Goal: Task Accomplishment & Management: Complete application form

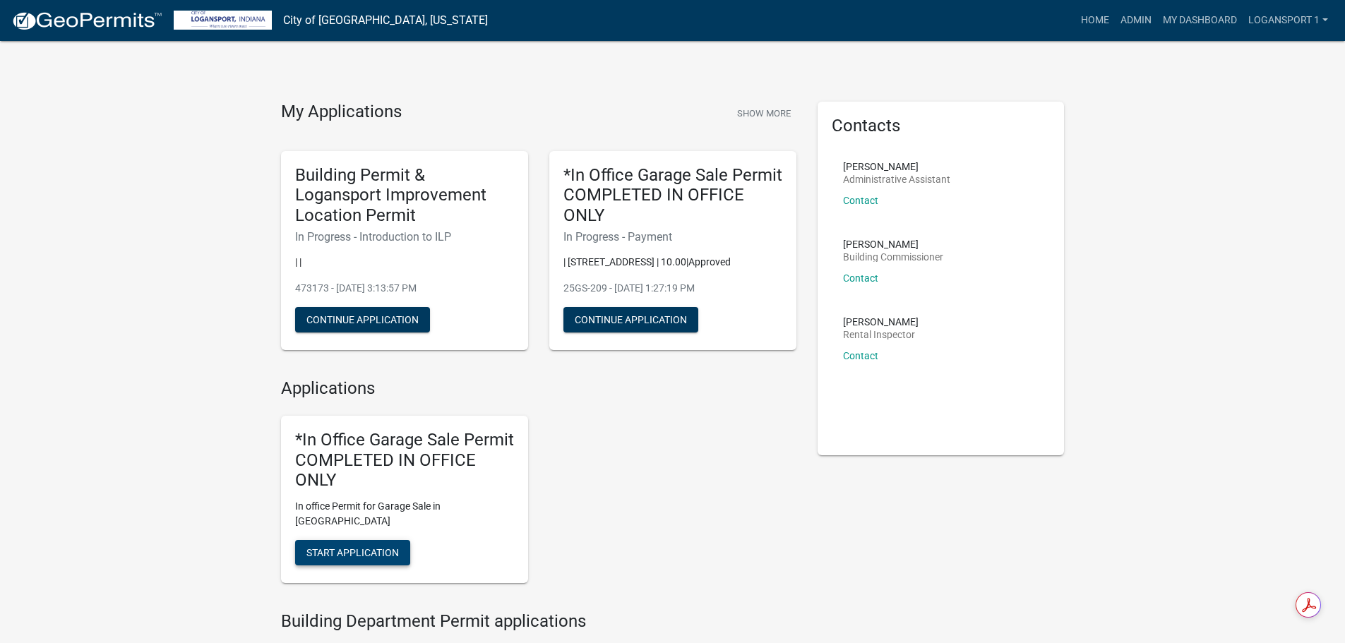
click at [378, 544] on button "Start Application" at bounding box center [352, 552] width 115 height 25
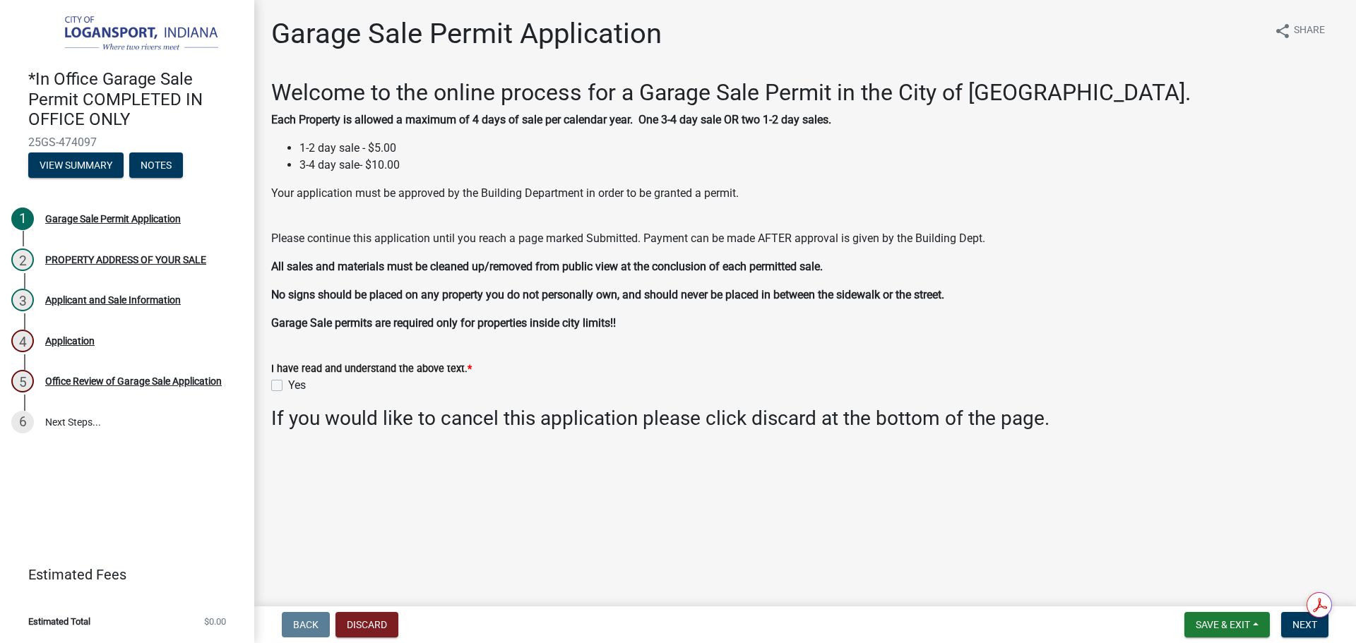
click at [288, 386] on label "Yes" at bounding box center [297, 385] width 18 height 17
click at [288, 386] on input "Yes" at bounding box center [292, 381] width 9 height 9
checkbox input "true"
click at [1294, 628] on span "Next" at bounding box center [1304, 624] width 25 height 11
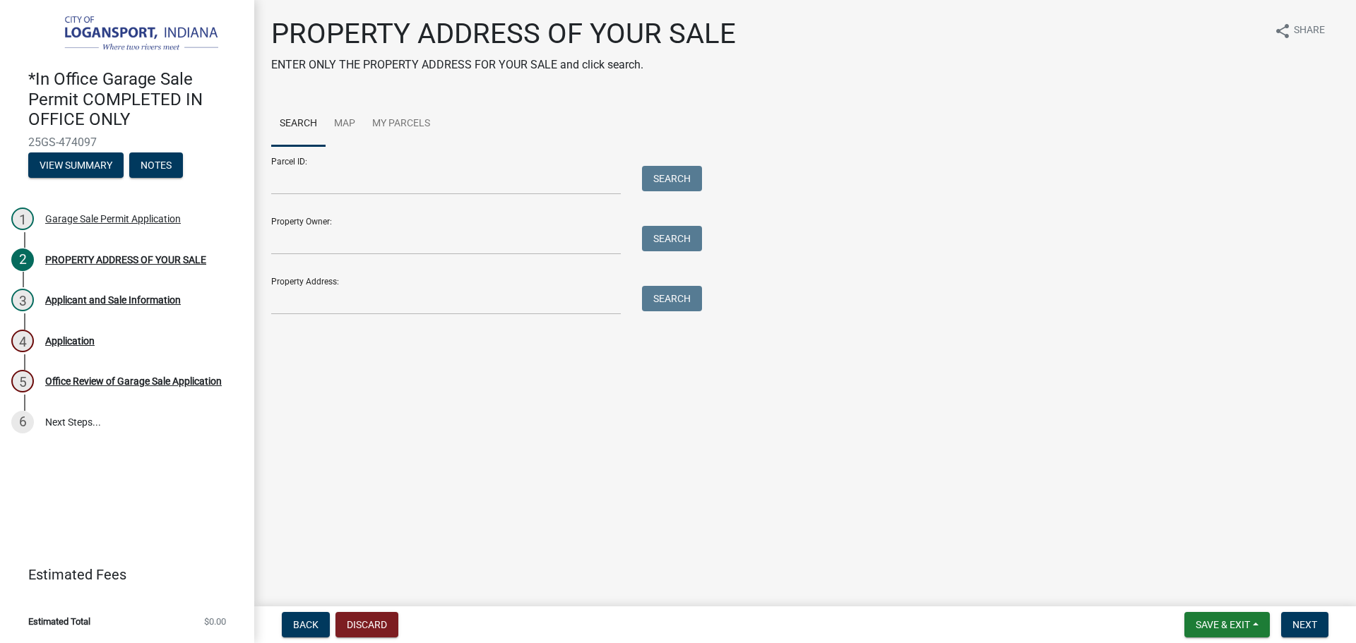
click at [434, 282] on div "Property Address: Search" at bounding box center [483, 290] width 424 height 49
click at [441, 303] on input "Property Address:" at bounding box center [446, 300] width 350 height 29
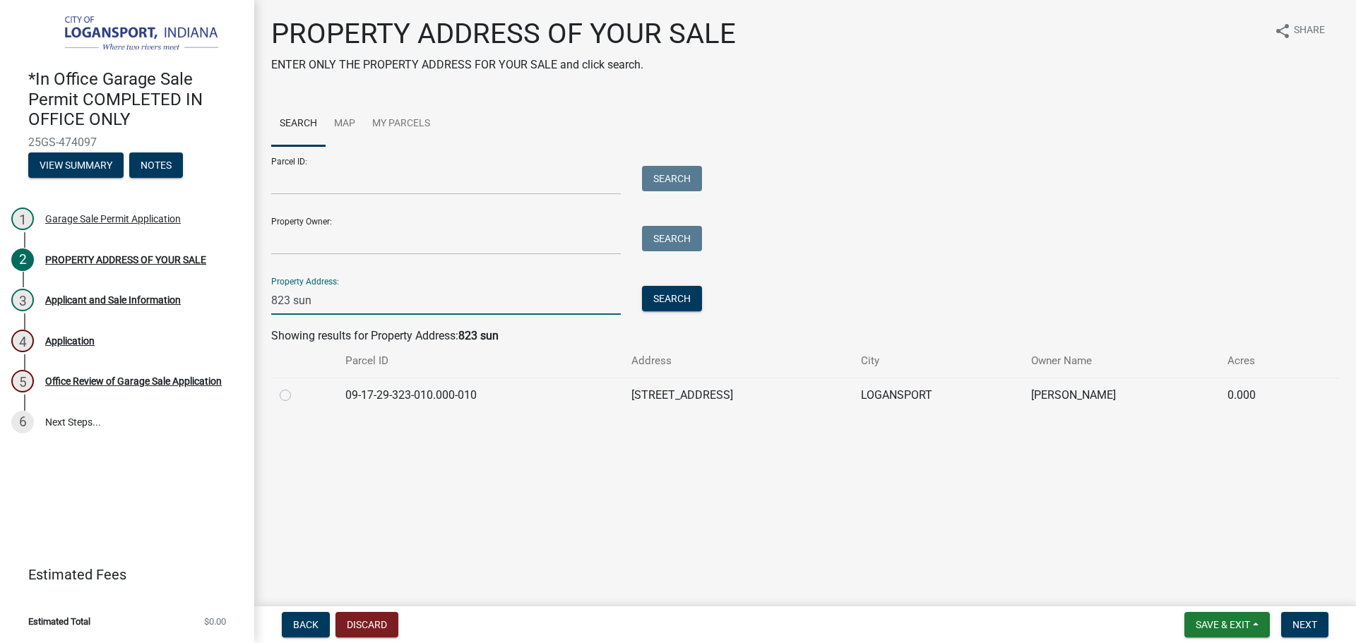
type input "823 sun"
click at [297, 387] on label at bounding box center [297, 387] width 0 height 0
click at [297, 395] on input "radio" at bounding box center [301, 391] width 9 height 9
radio input "true"
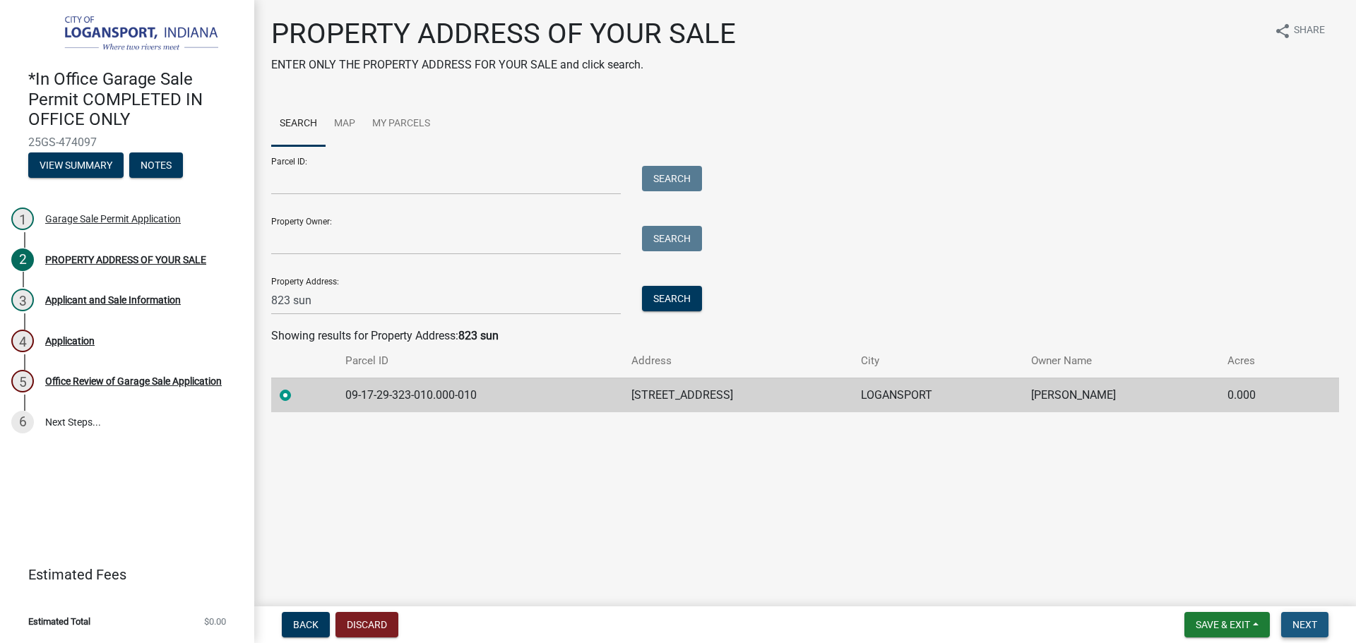
click at [1318, 623] on button "Next" at bounding box center [1304, 624] width 47 height 25
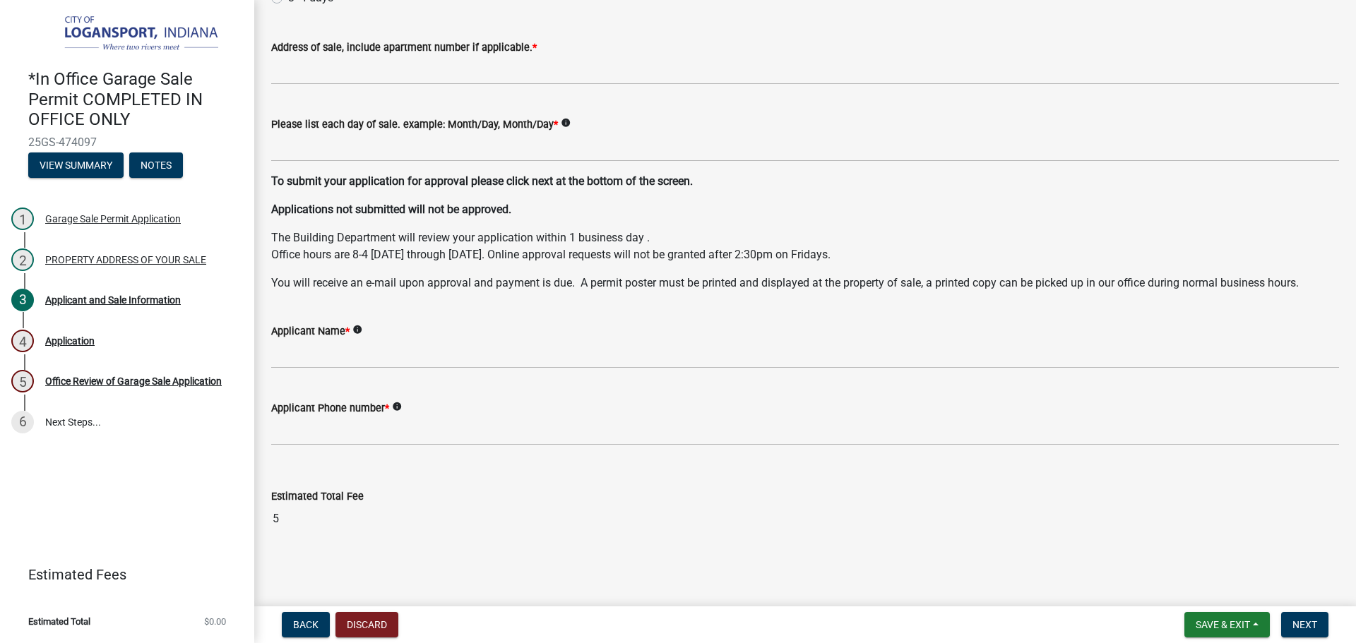
scroll to position [70, 0]
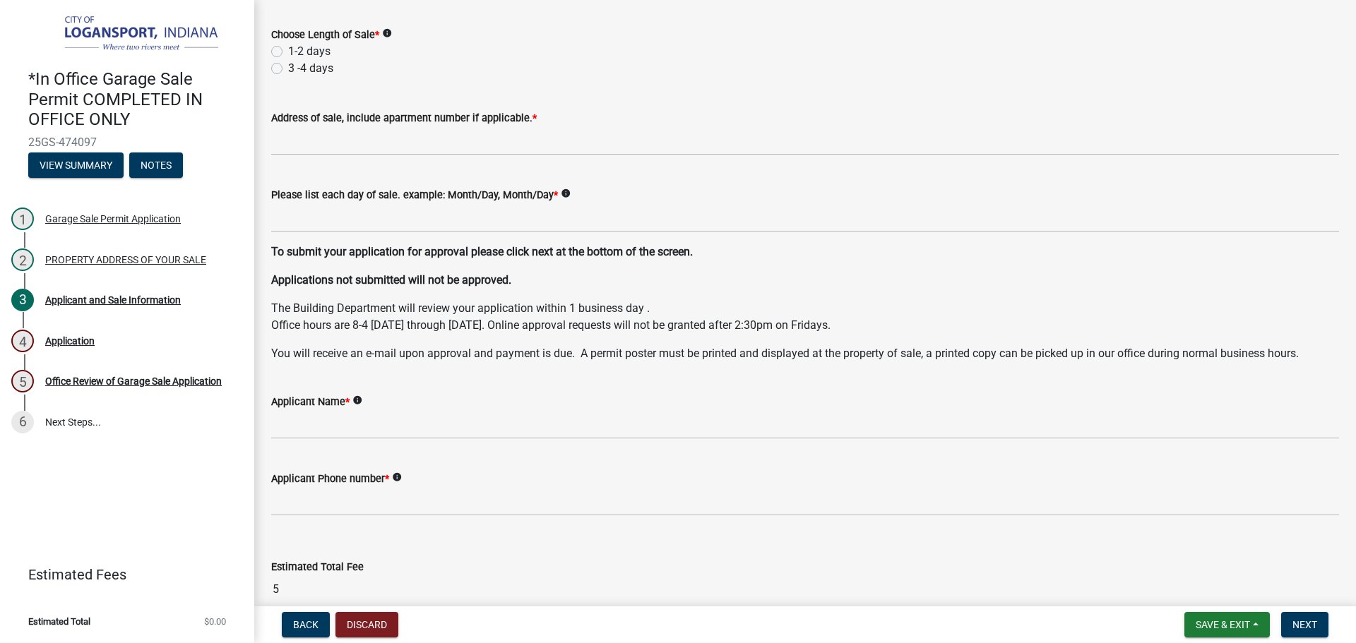
click at [288, 52] on label "1-2 days" at bounding box center [309, 51] width 42 height 17
click at [288, 52] on input "1-2 days" at bounding box center [292, 47] width 9 height 9
radio input "true"
click at [292, 407] on label "Applicant Name *" at bounding box center [310, 403] width 78 height 10
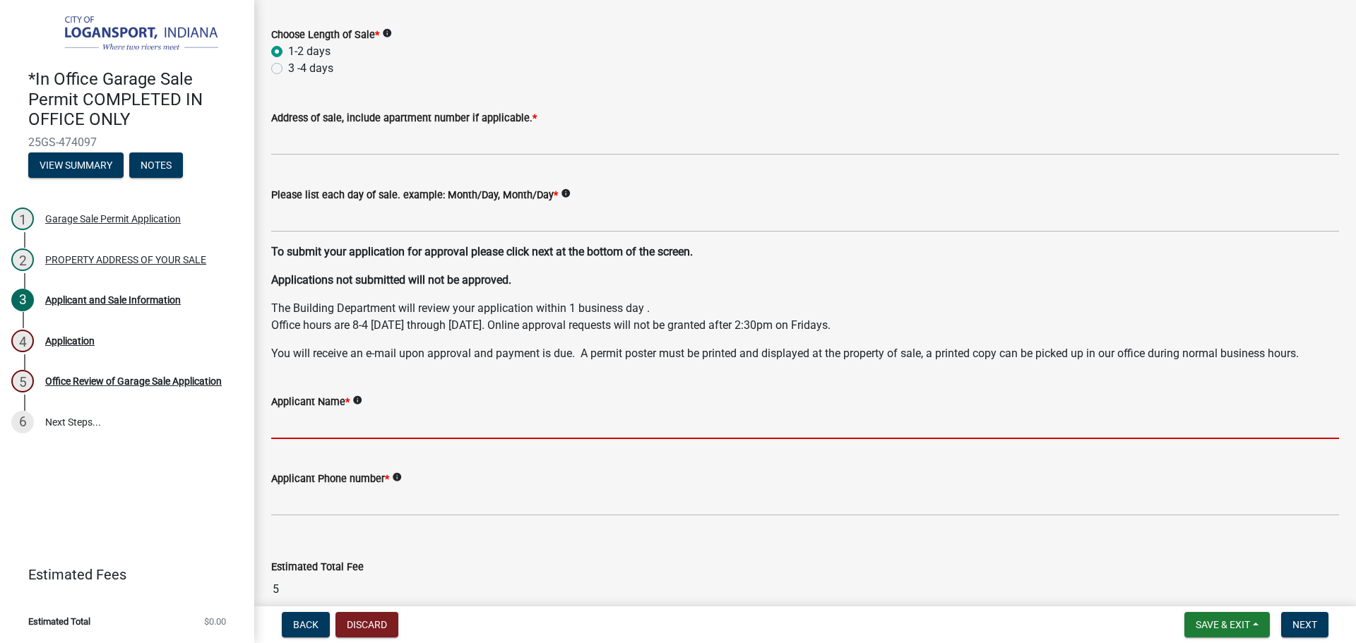
click at [292, 410] on input "Applicant Name *" at bounding box center [805, 424] width 1068 height 29
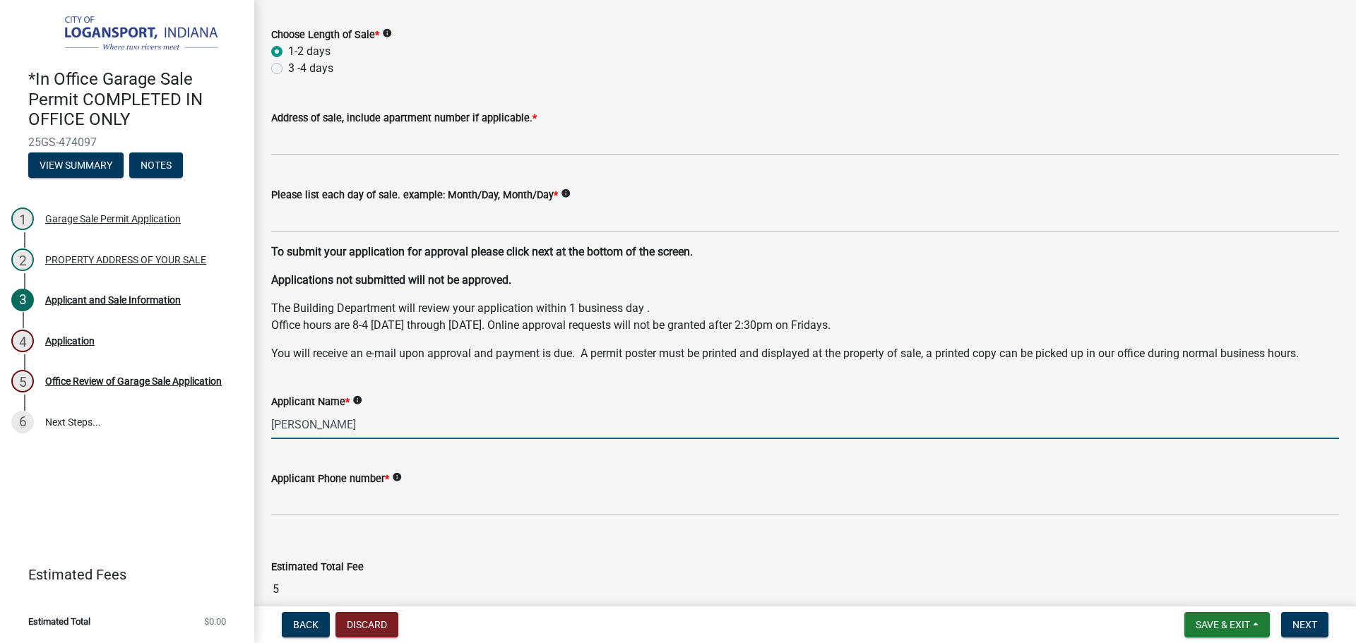
type input "[PERSON_NAME]"
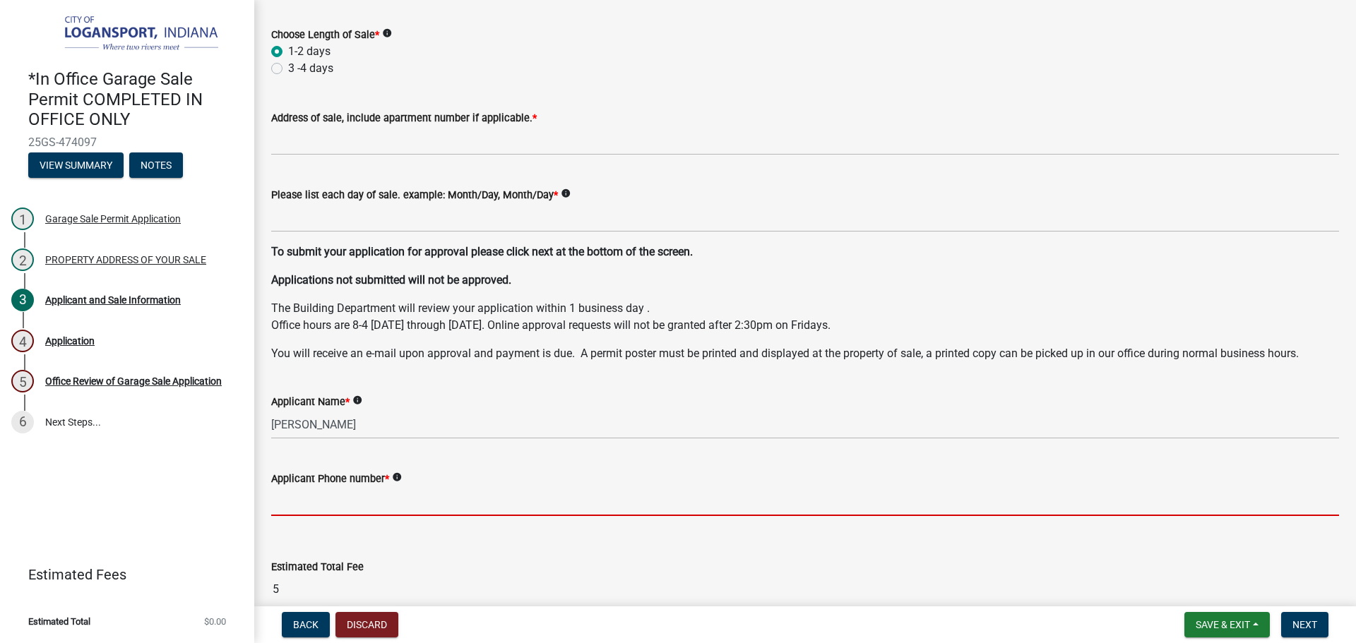
click at [323, 498] on input "Applicant Phone number *" at bounding box center [805, 501] width 1068 height 29
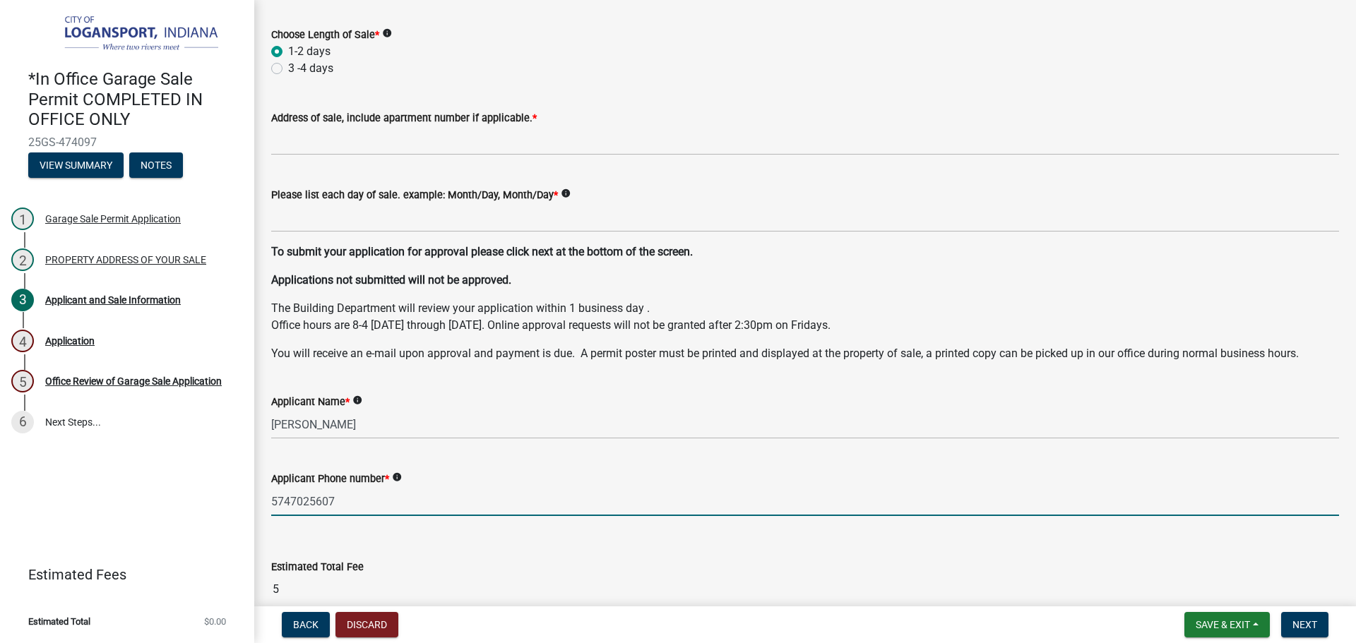
type input "5747025607"
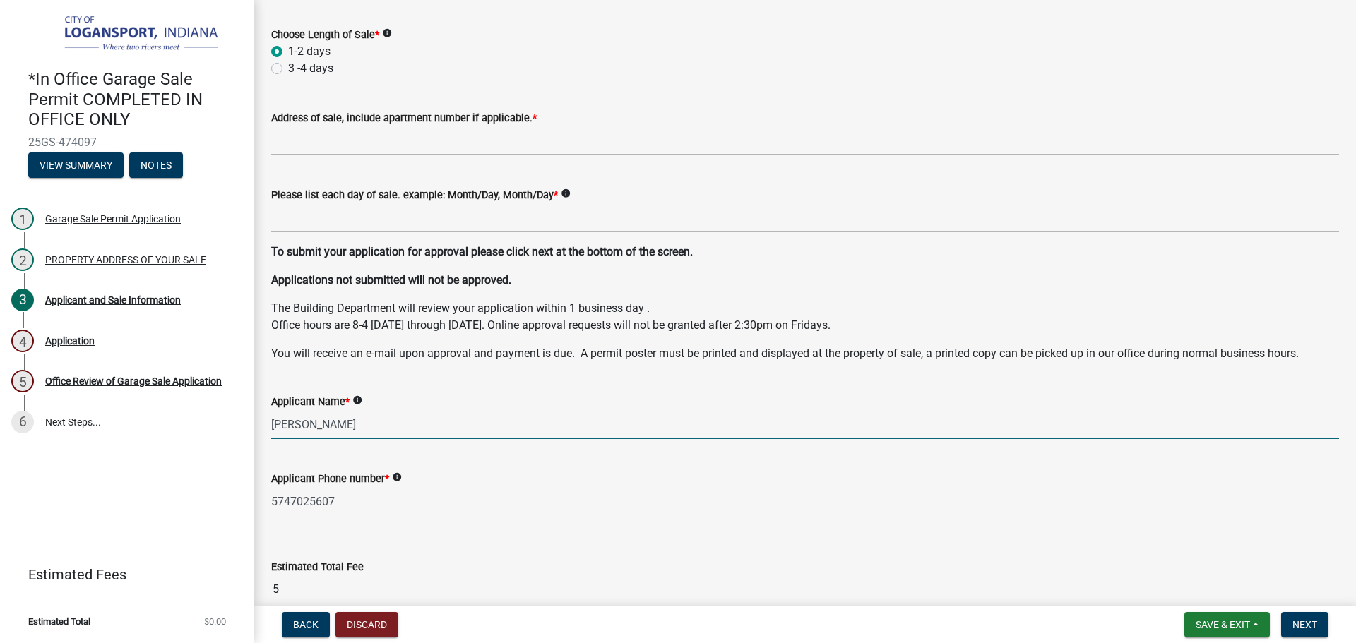
click at [302, 429] on input "[PERSON_NAME]" at bounding box center [805, 424] width 1068 height 29
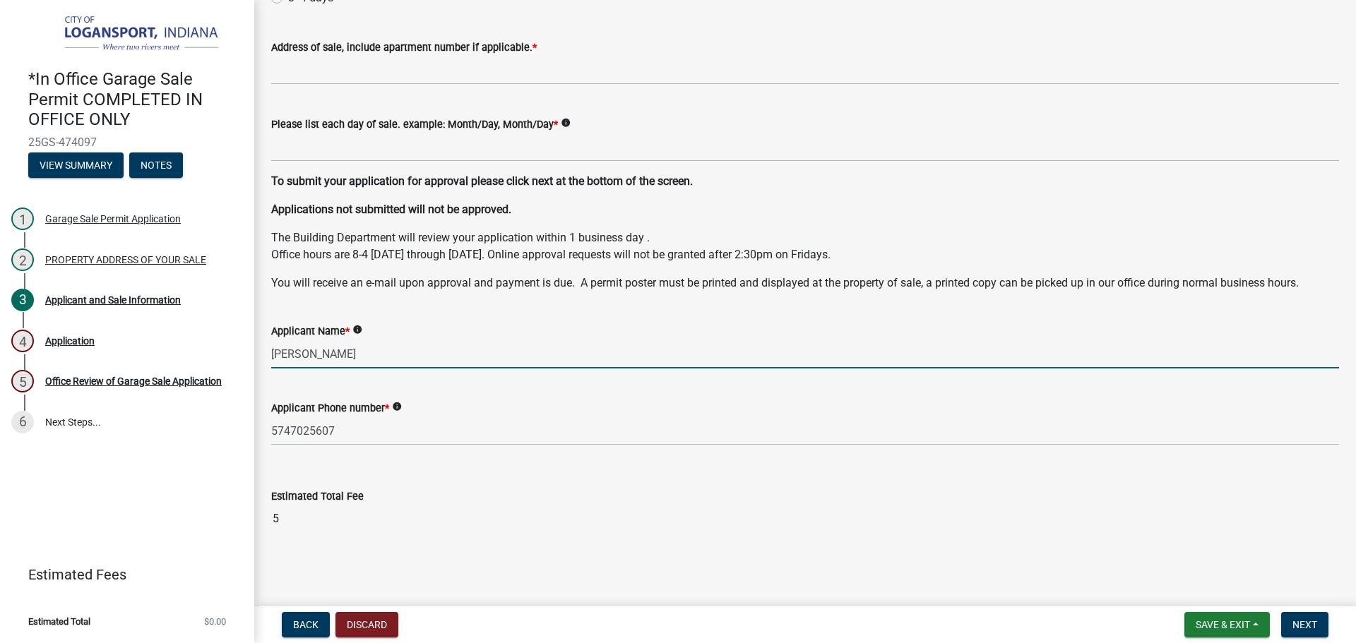
scroll to position [0, 0]
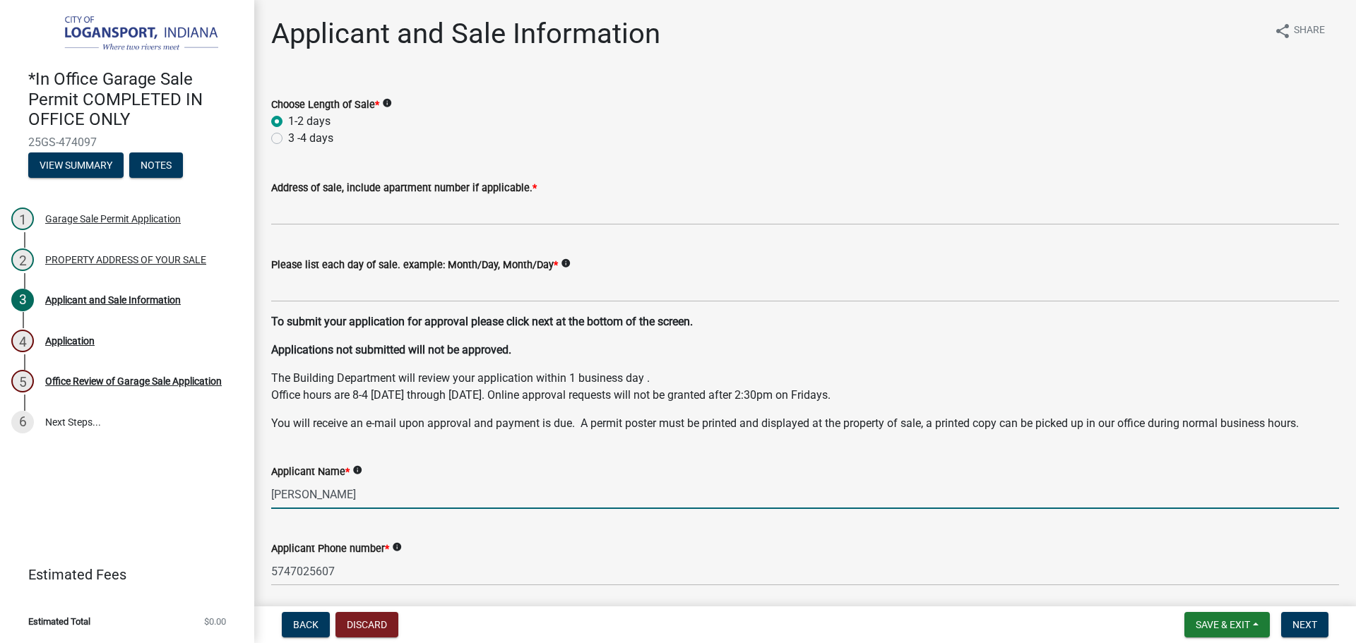
type input "[PERSON_NAME]"
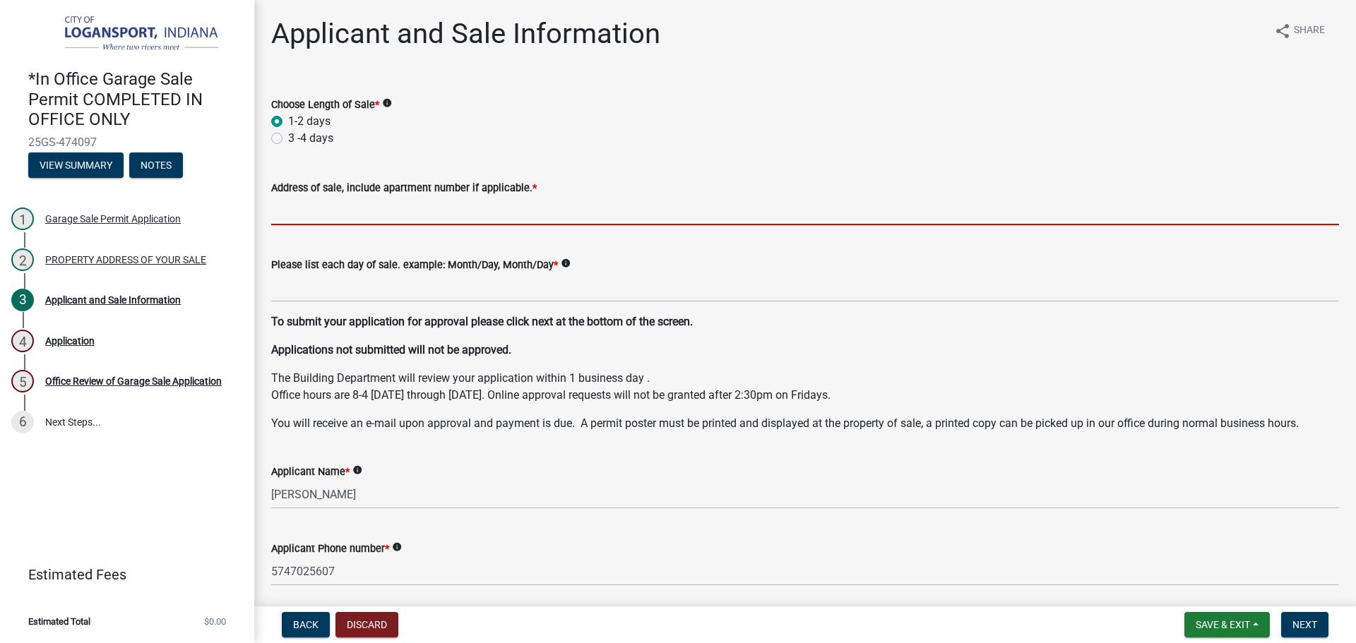
click at [349, 216] on input "Address of sale, include apartment number if applicable. *" at bounding box center [805, 210] width 1068 height 29
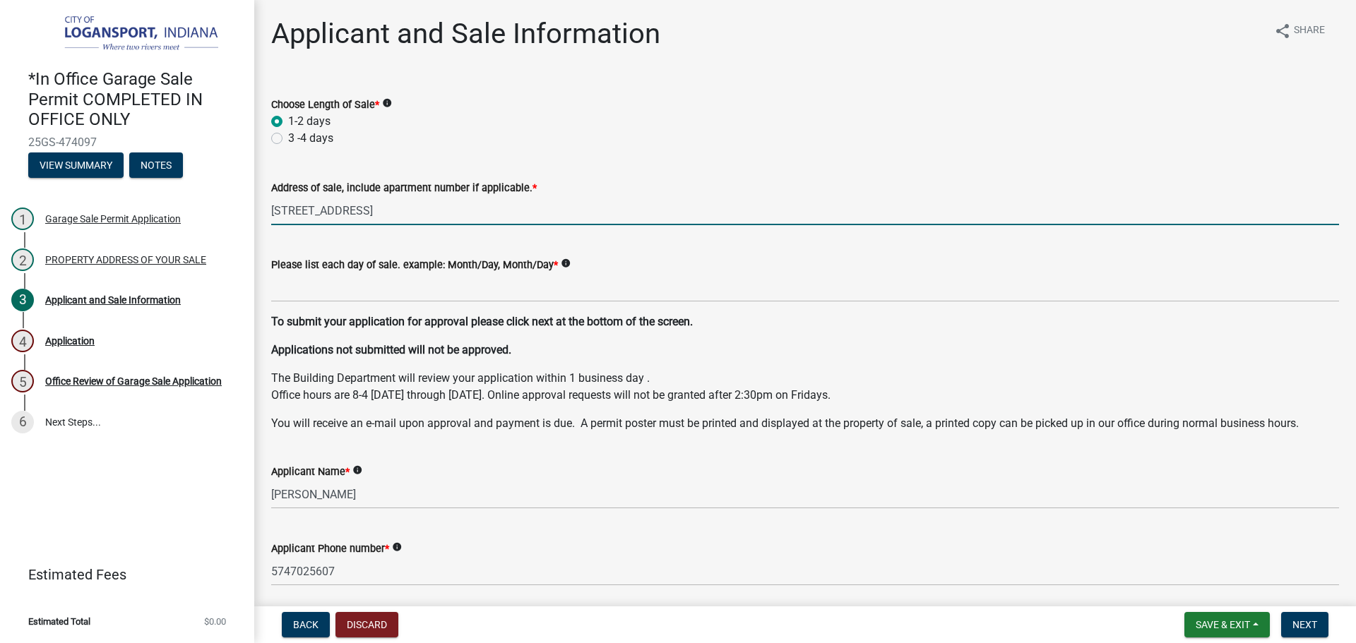
type input "[STREET_ADDRESS]"
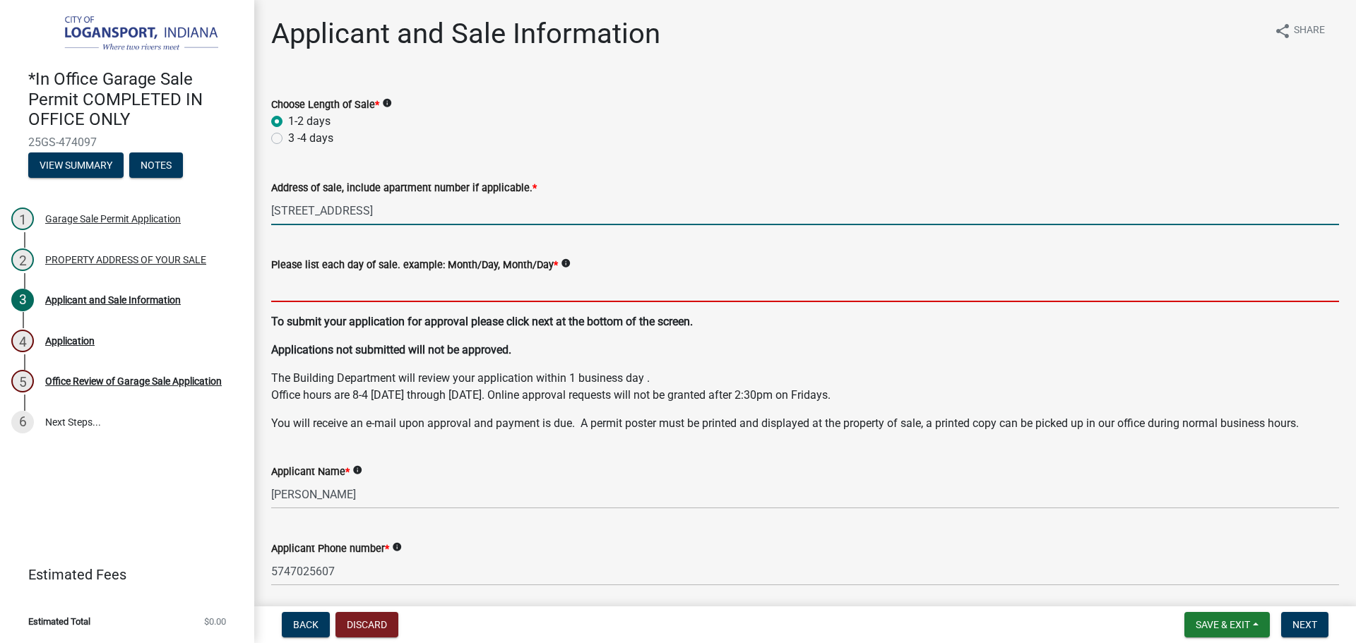
drag, startPoint x: 323, startPoint y: 275, endPoint x: 312, endPoint y: 278, distance: 11.2
click at [315, 277] on input "Please list each day of sale. example: Month/Day, Month/Day *" at bounding box center [805, 287] width 1068 height 29
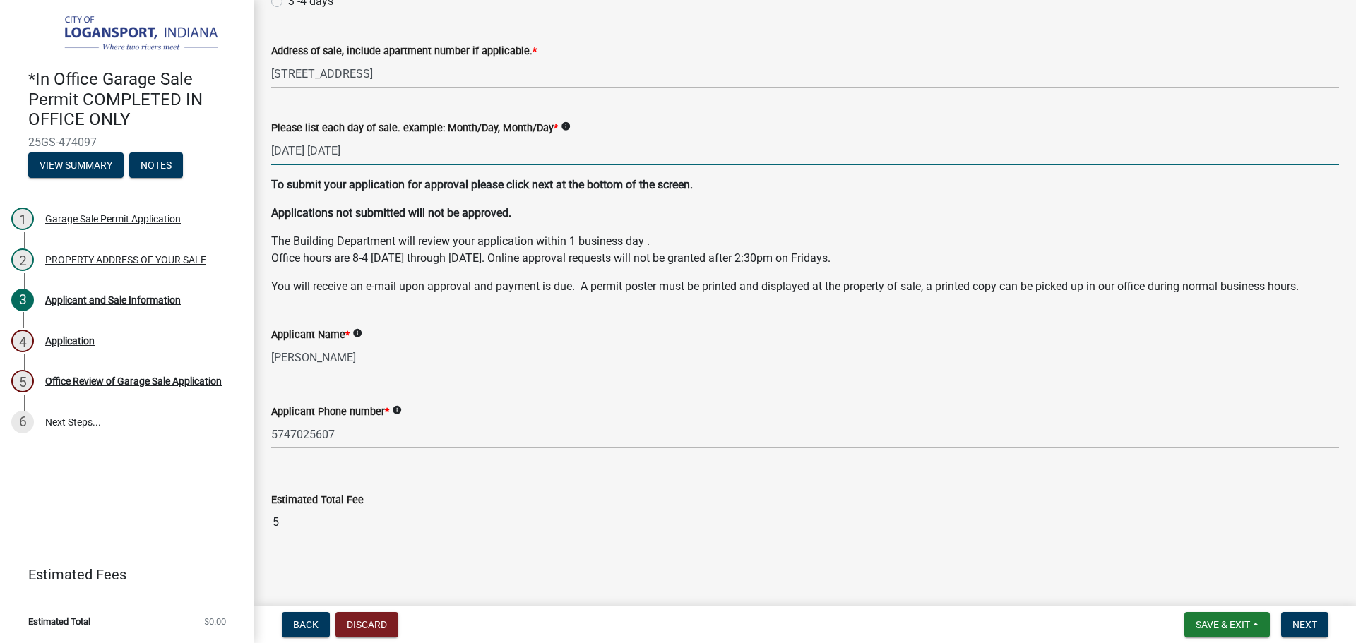
scroll to position [141, 0]
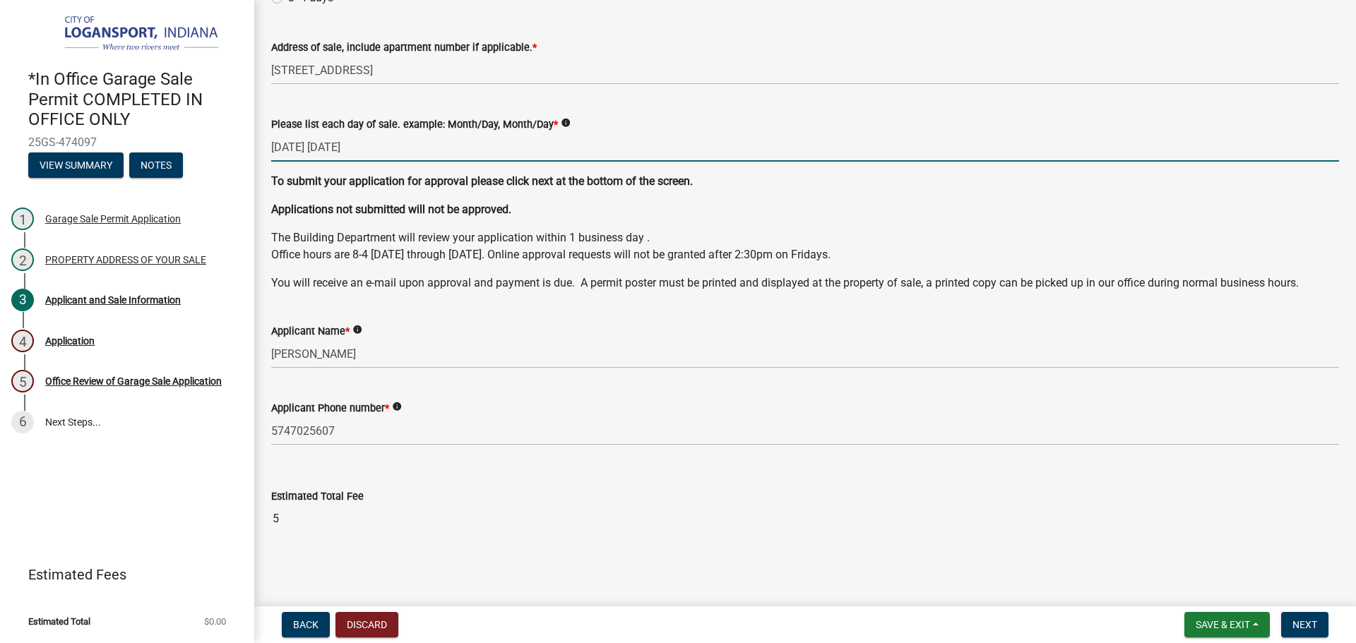
click at [335, 144] on input "[DATE] [DATE]" at bounding box center [805, 147] width 1068 height 29
type input "[DATE] - [DATE]"
click at [1301, 621] on span "Next" at bounding box center [1304, 624] width 25 height 11
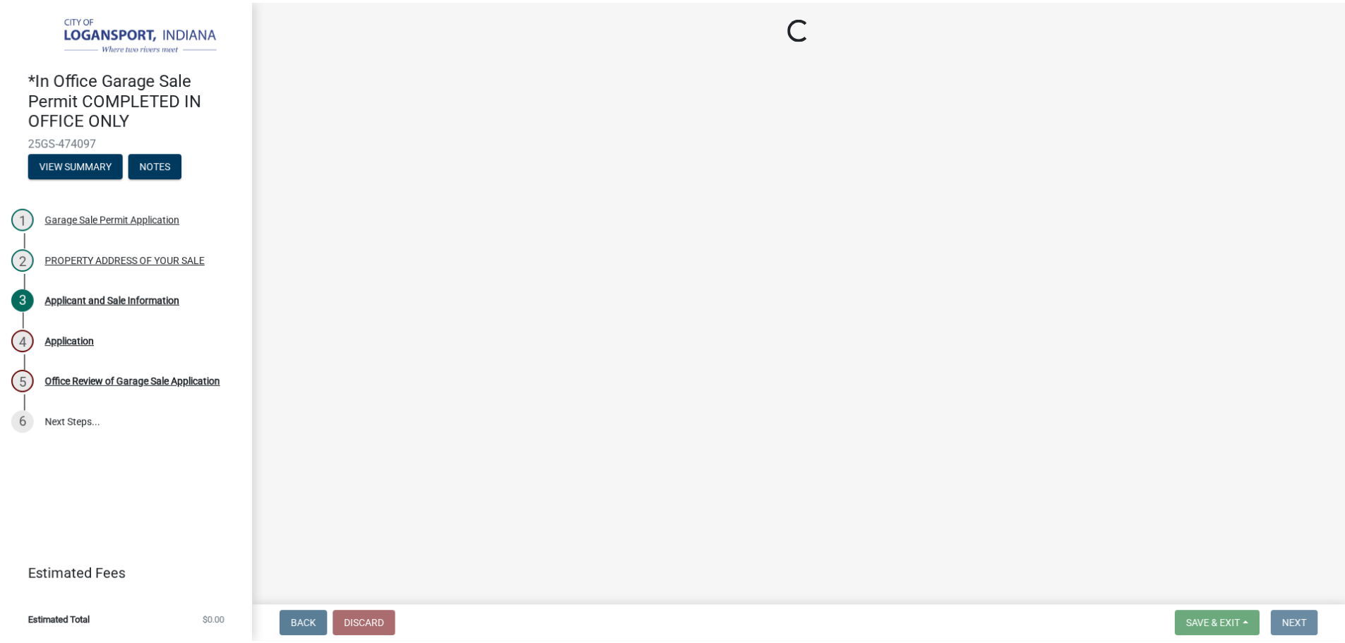
scroll to position [0, 0]
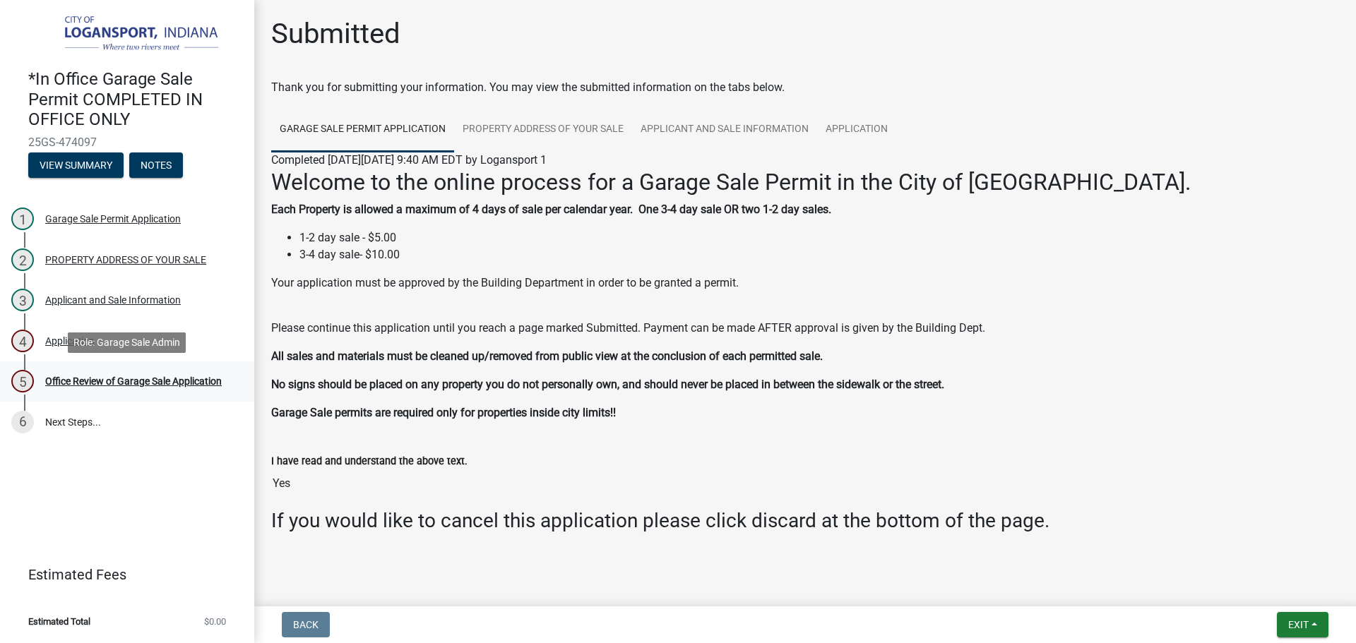
click at [132, 372] on div "5 Office Review of Garage Sale Application" at bounding box center [121, 381] width 220 height 23
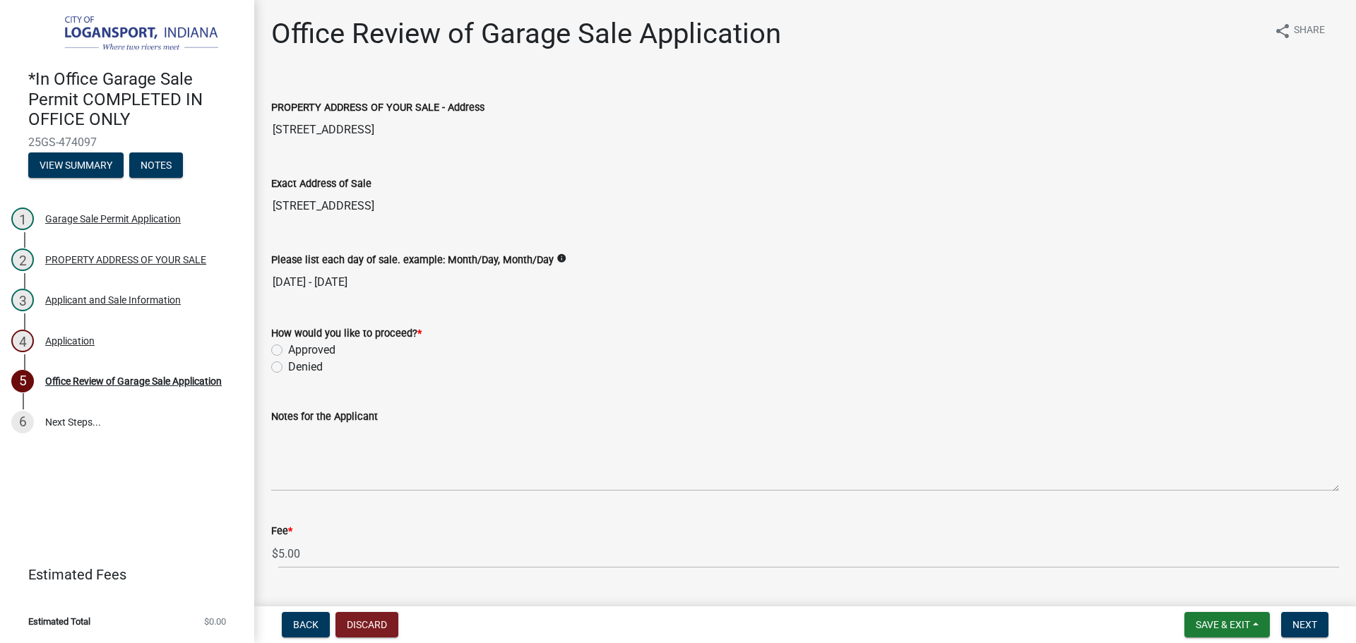
click at [288, 351] on label "Approved" at bounding box center [311, 350] width 47 height 17
click at [288, 351] on input "Approved" at bounding box center [292, 346] width 9 height 9
radio input "true"
click at [1307, 623] on span "Next" at bounding box center [1304, 624] width 25 height 11
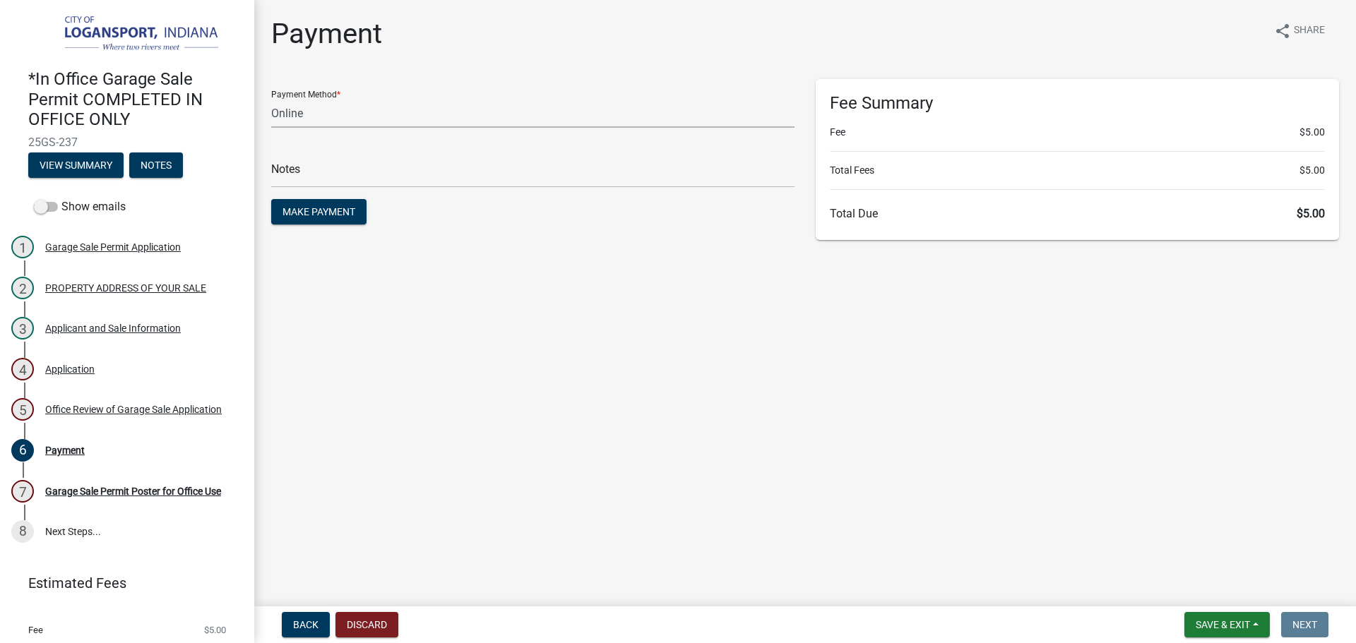
click at [314, 120] on select "Credit Card POS Check Cash Online" at bounding box center [532, 113] width 523 height 29
select select "2: 1"
click at [271, 99] on select "Credit Card POS Check Cash Online" at bounding box center [532, 113] width 523 height 29
click at [400, 177] on input "text" at bounding box center [532, 173] width 523 height 29
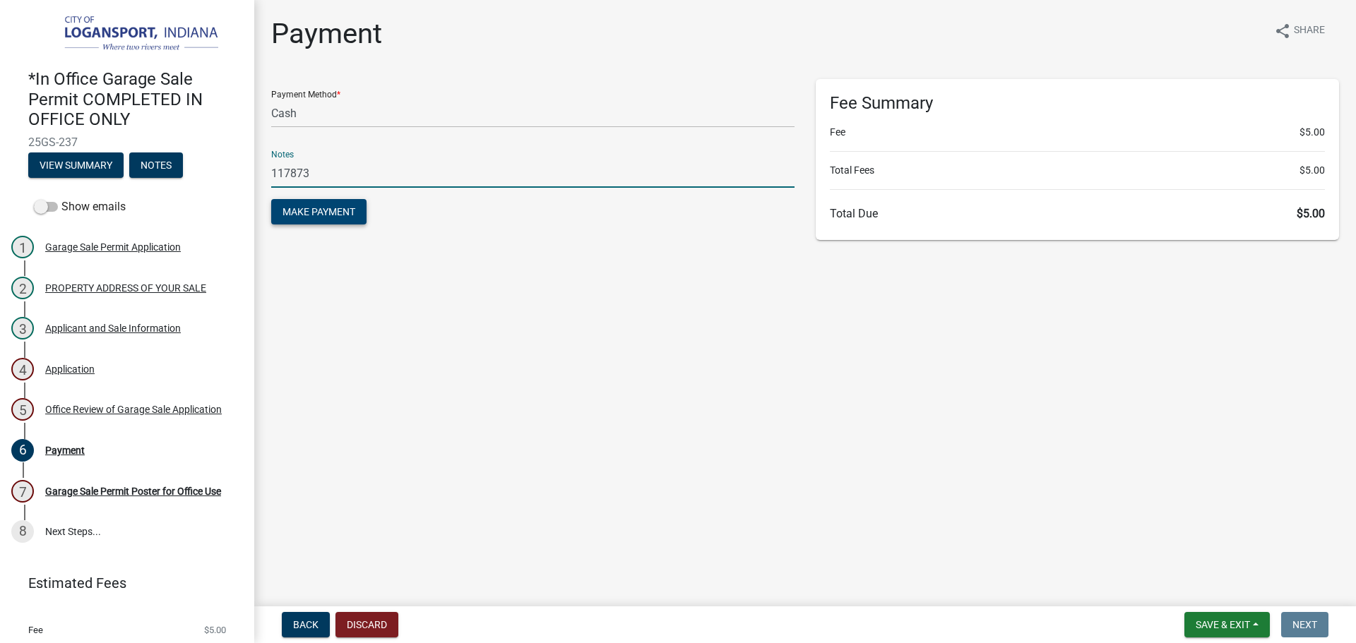
type input "117873"
click at [356, 209] on button "Make Payment" at bounding box center [318, 211] width 95 height 25
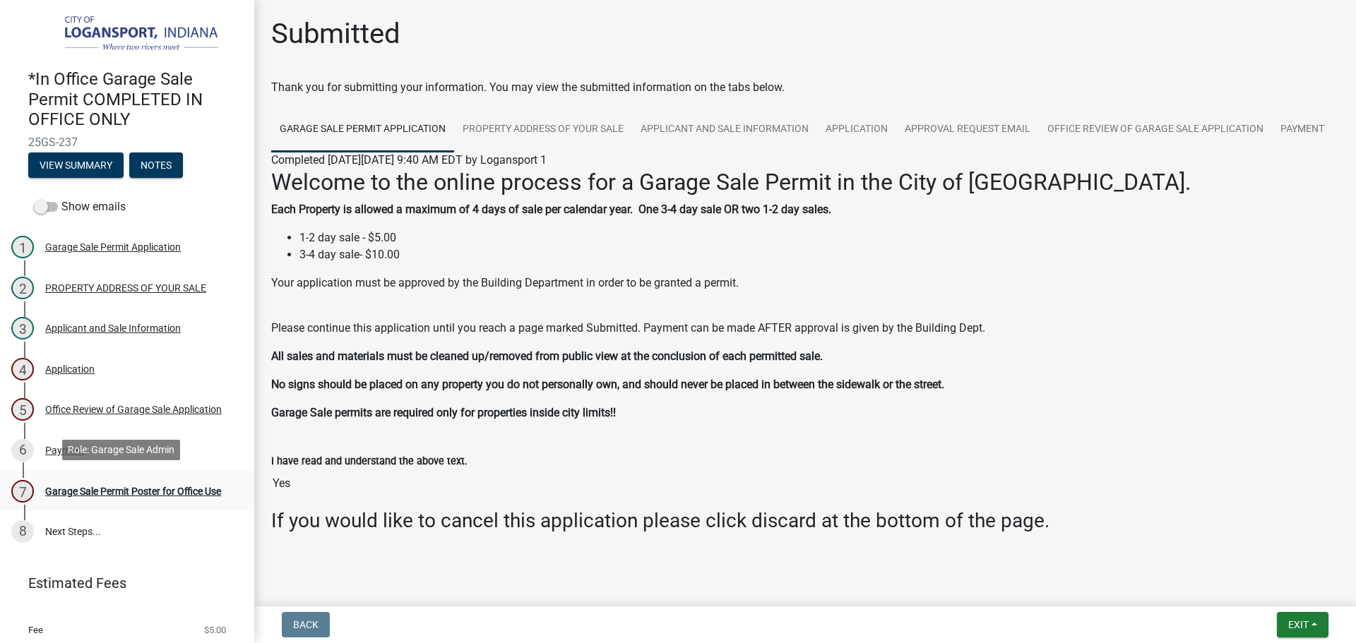
click at [112, 471] on link "7 Garage Sale Permit Poster for Office Use" at bounding box center [127, 491] width 254 height 41
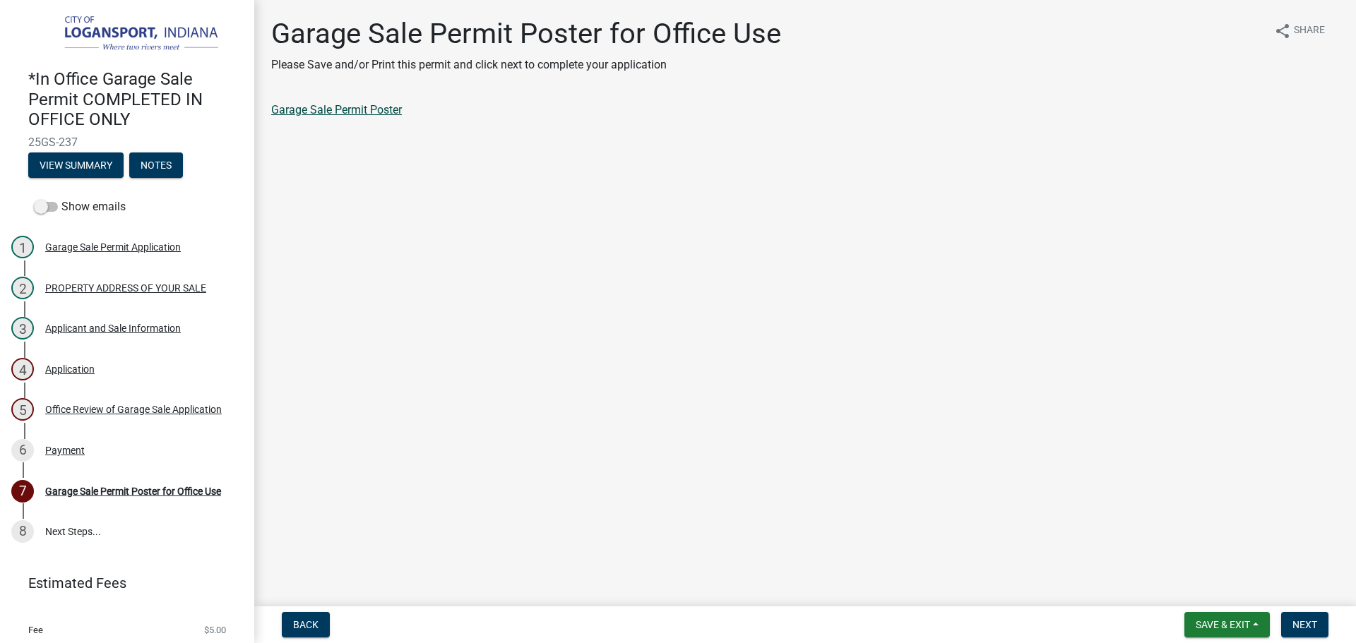
click at [383, 105] on link "Garage Sale Permit Poster" at bounding box center [336, 109] width 131 height 13
click at [1301, 618] on button "Next" at bounding box center [1304, 624] width 47 height 25
